Goal: Task Accomplishment & Management: Use online tool/utility

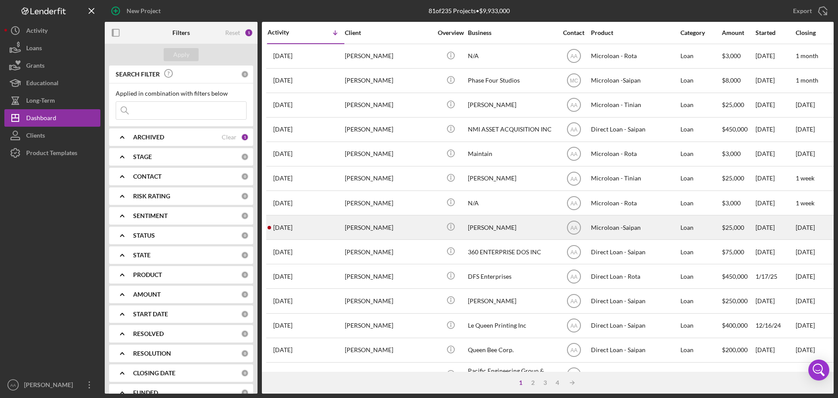
click at [419, 235] on div "[PERSON_NAME]" at bounding box center [388, 227] width 87 height 23
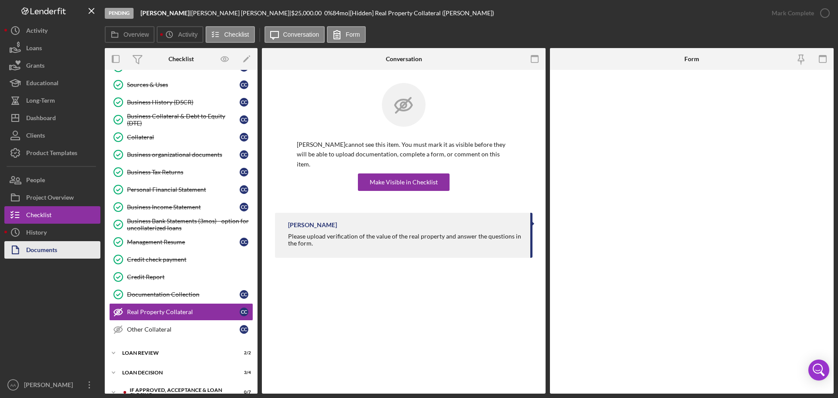
scroll to position [85, 0]
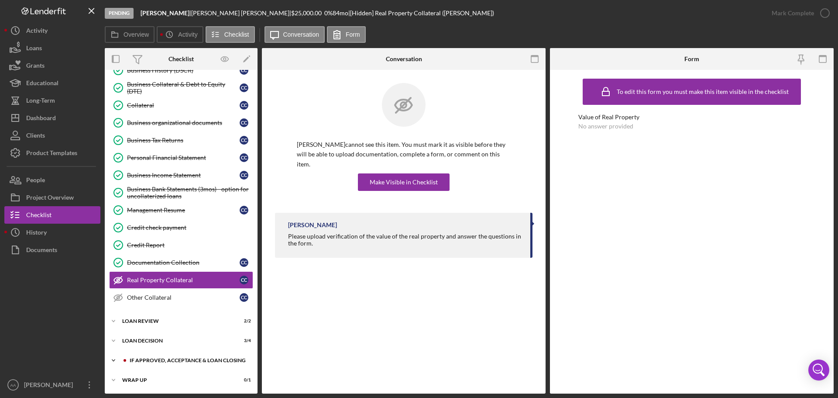
click at [144, 354] on div "Icon/Expander If approved, acceptance & loan closing 0 / 7" at bounding box center [181, 360] width 153 height 17
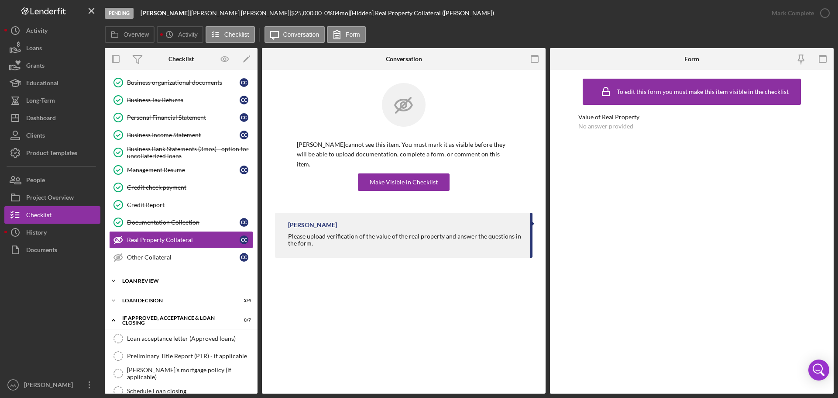
scroll to position [212, 0]
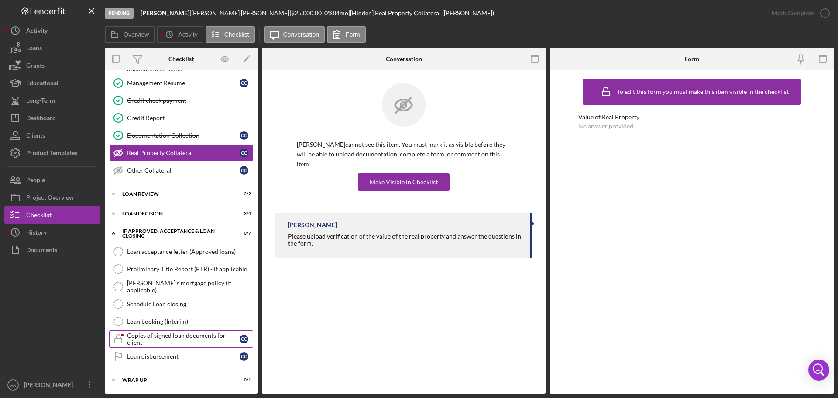
click at [176, 341] on div "Copies of signed loan documents for client" at bounding box center [183, 339] width 113 height 14
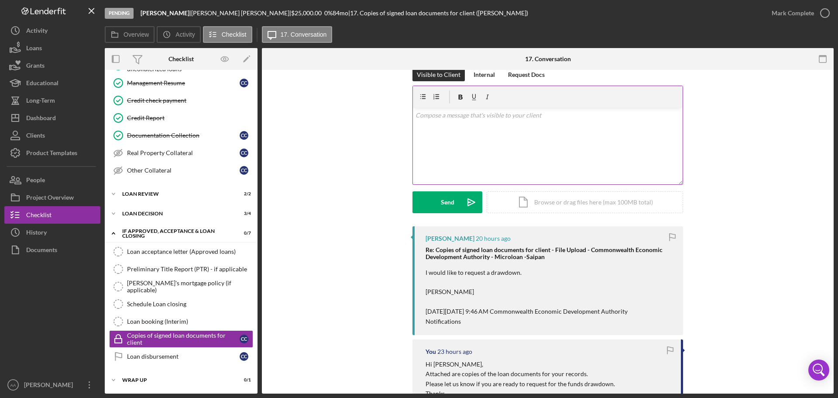
scroll to position [44, 0]
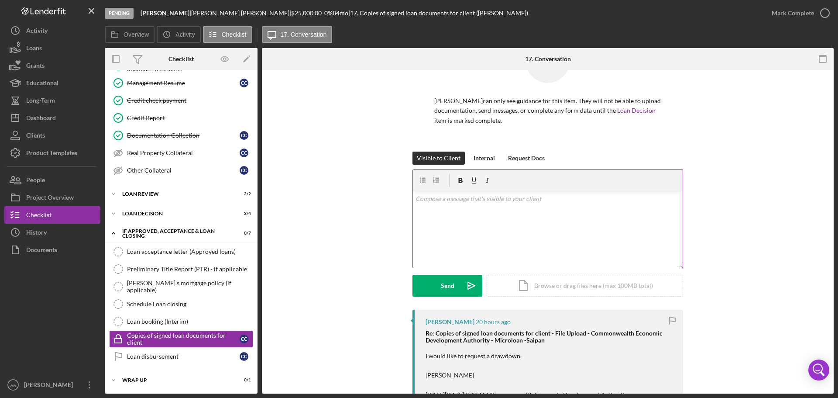
click at [447, 235] on div "v Color teal Color pink Remove color Add row above Add row below Add column bef…" at bounding box center [548, 229] width 270 height 76
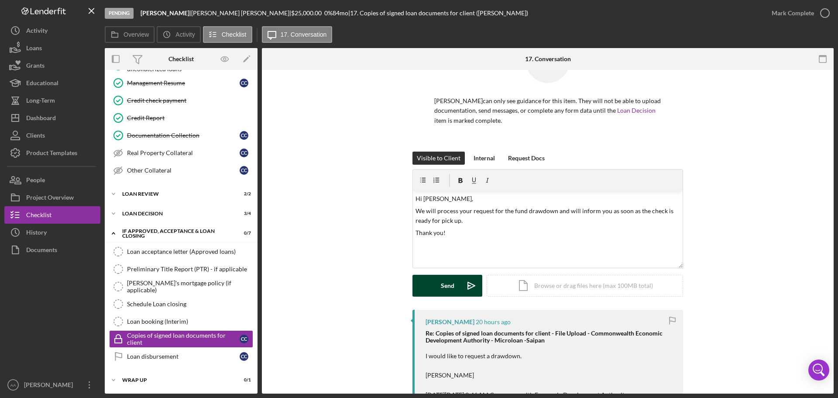
click at [433, 277] on button "Send Icon/icon-invite-send" at bounding box center [448, 286] width 70 height 22
